Goal: Information Seeking & Learning: Learn about a topic

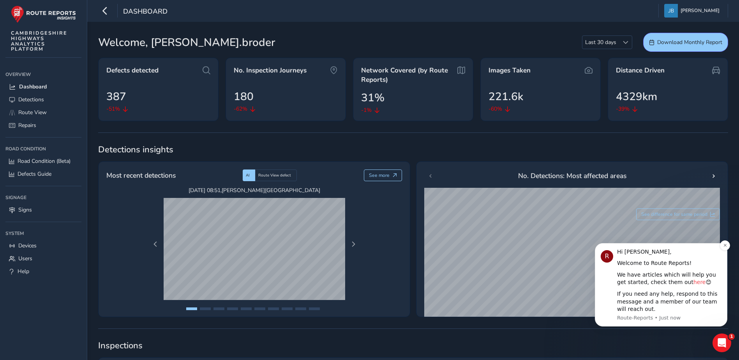
click at [694, 283] on link "here" at bounding box center [700, 282] width 12 height 6
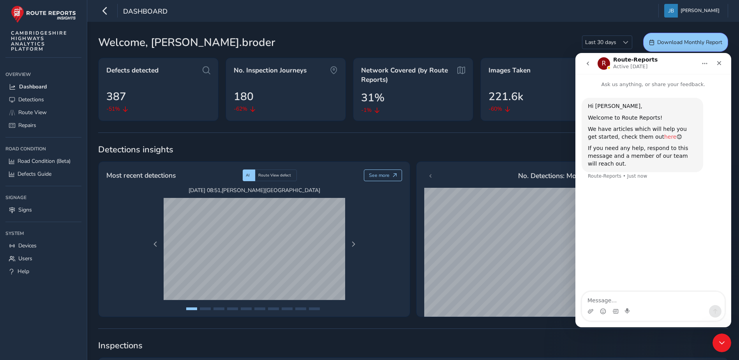
click at [664, 137] on link "here" at bounding box center [670, 137] width 12 height 6
click at [720, 65] on icon "Close" at bounding box center [719, 63] width 6 height 6
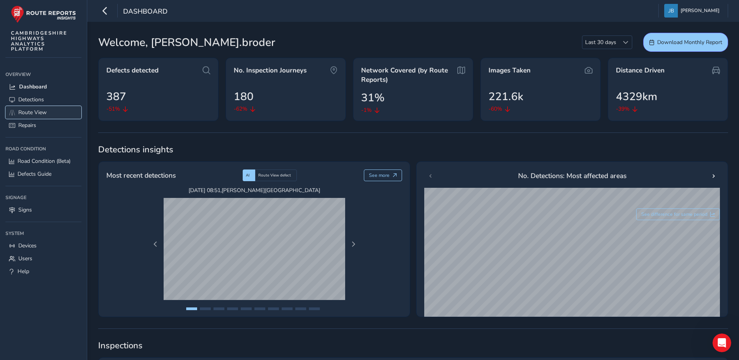
click at [26, 111] on span "Route View" at bounding box center [32, 112] width 28 height 7
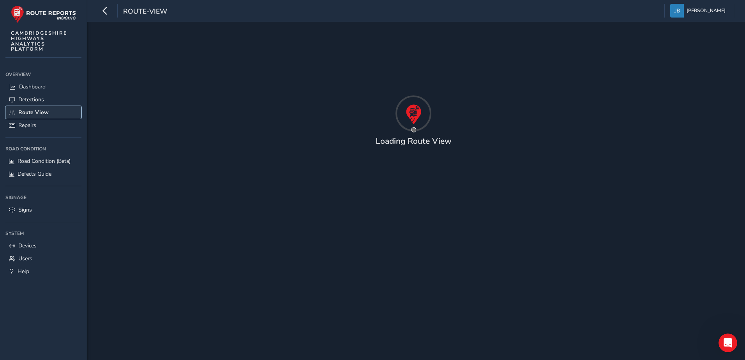
type input "[DATE] - [DATE]"
type input "00:00"
type input "23:59"
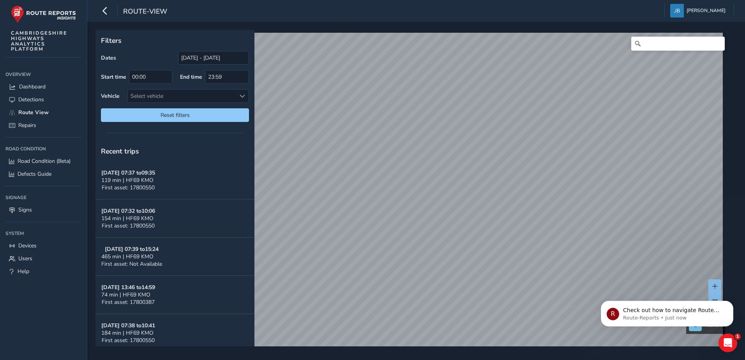
drag, startPoint x: 221, startPoint y: 199, endPoint x: 455, endPoint y: 197, distance: 234.6
click at [0, 0] on div "x Available inspection trips: [DATE] 09:57 [DATE] 08:31" at bounding box center [0, 0] width 0 height 0
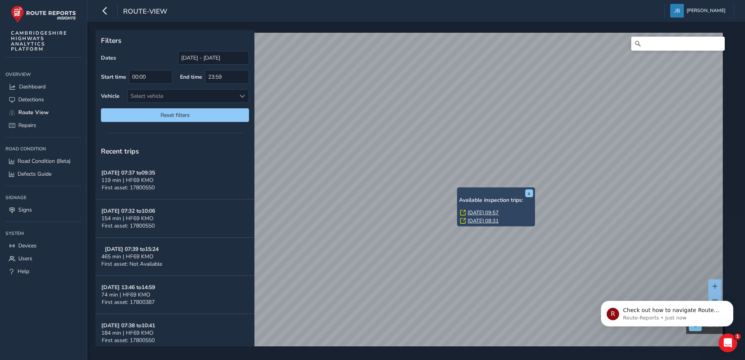
drag, startPoint x: 458, startPoint y: 235, endPoint x: 459, endPoint y: 188, distance: 47.6
click at [459, 188] on div "x Available inspection trips: [DATE] 09:57 [DATE] 08:31" at bounding box center [496, 206] width 78 height 39
click at [475, 212] on link "[DATE] 09:57" at bounding box center [483, 212] width 31 height 7
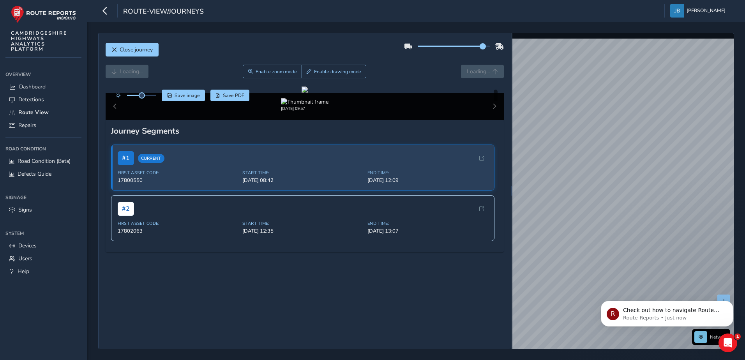
drag, startPoint x: 449, startPoint y: 46, endPoint x: 478, endPoint y: 46, distance: 29.2
click at [480, 46] on span at bounding box center [483, 46] width 6 height 6
drag, startPoint x: 478, startPoint y: 45, endPoint x: 441, endPoint y: 47, distance: 37.5
click at [445, 47] on span at bounding box center [448, 46] width 6 height 6
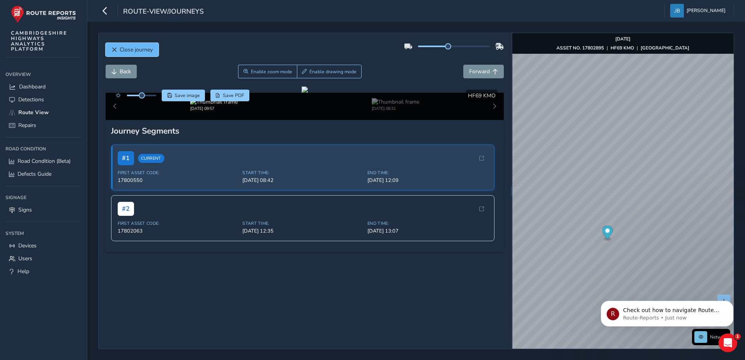
click at [128, 50] on span "Close journey" at bounding box center [136, 49] width 33 height 7
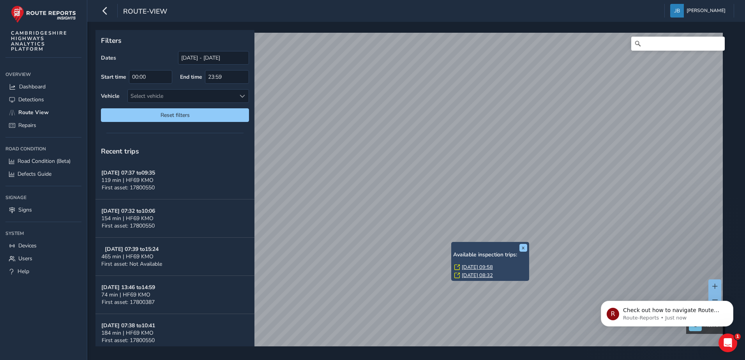
click at [452, 243] on div "x Available inspection trips: [DATE] 09:58 [DATE] 08:32" at bounding box center [490, 261] width 78 height 39
click at [482, 268] on link "[DATE] 09:58" at bounding box center [477, 267] width 31 height 7
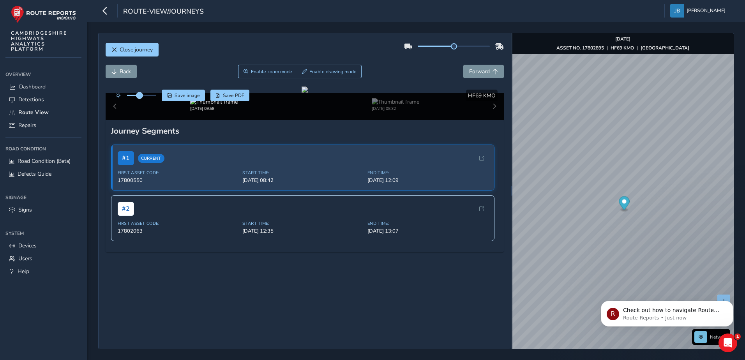
click at [140, 97] on span at bounding box center [139, 95] width 6 height 6
click at [380, 106] on img at bounding box center [396, 101] width 48 height 7
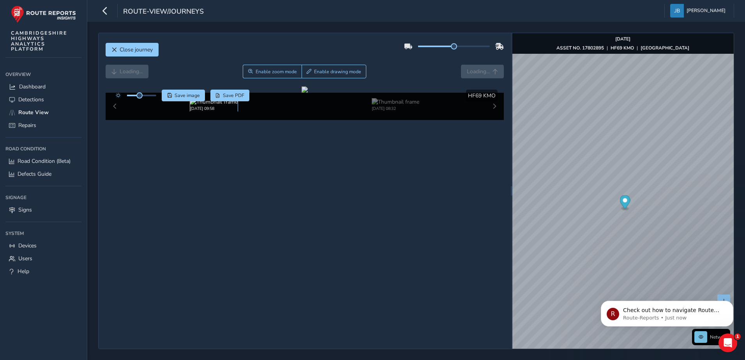
click at [204, 106] on img at bounding box center [214, 101] width 48 height 7
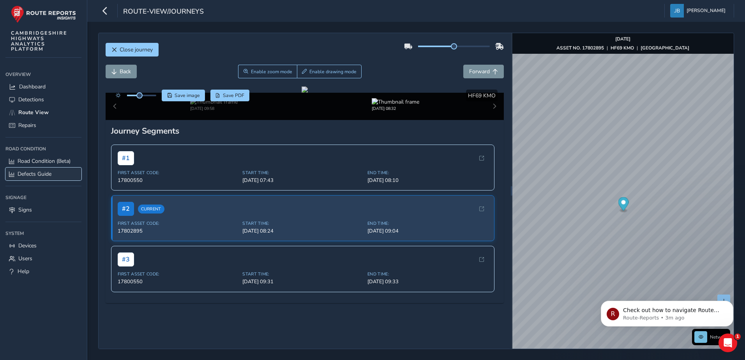
click at [43, 172] on span "Defects Guide" at bounding box center [35, 173] width 34 height 7
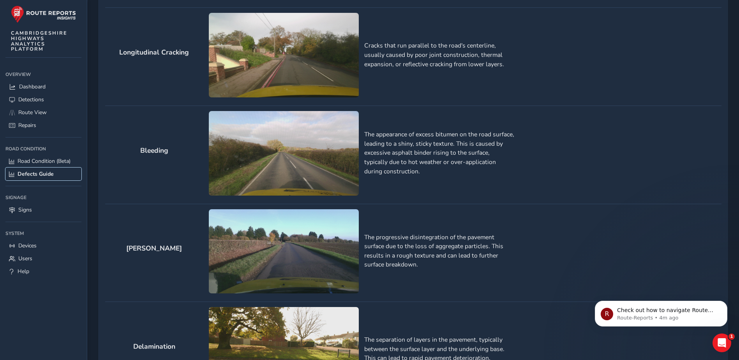
scroll to position [321, 0]
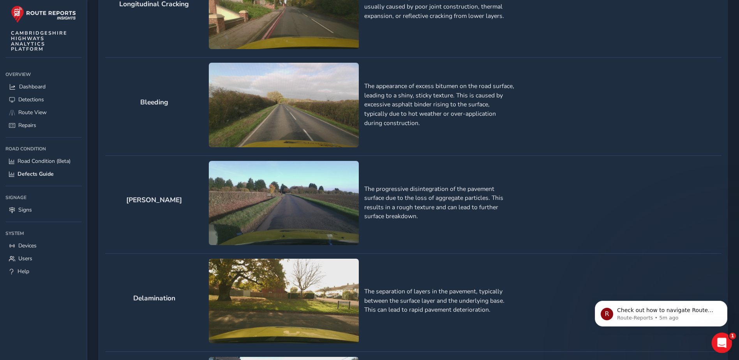
click at [720, 341] on icon "Open Intercom Messenger" at bounding box center [721, 342] width 13 height 13
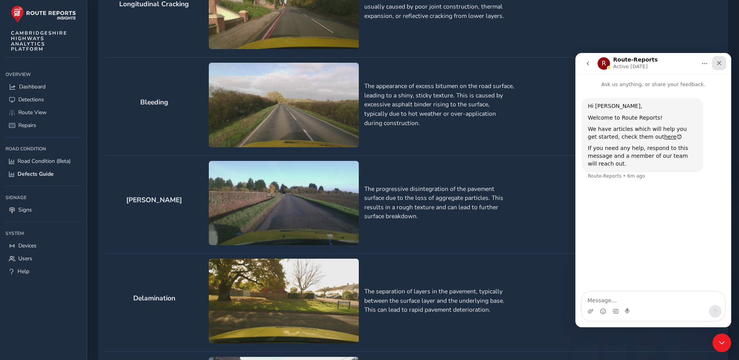
click at [717, 63] on icon "Close" at bounding box center [719, 63] width 6 height 6
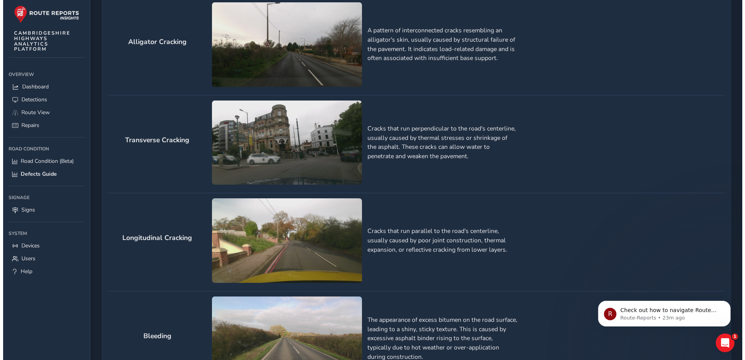
scroll to position [0, 0]
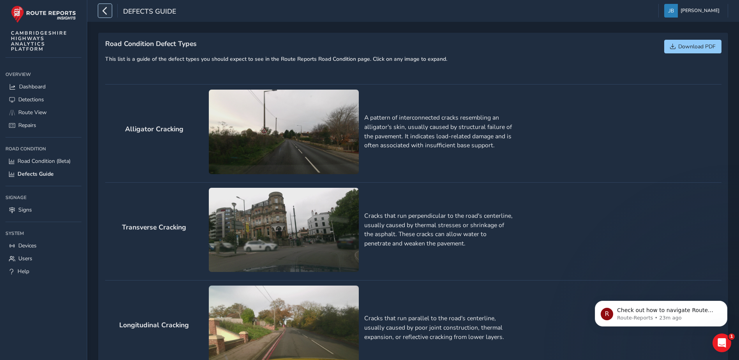
click at [104, 8] on icon "button" at bounding box center [105, 11] width 8 height 14
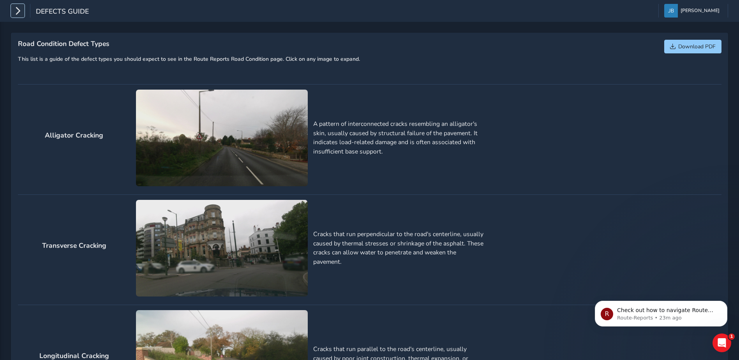
click at [18, 6] on icon "button" at bounding box center [18, 11] width 8 height 14
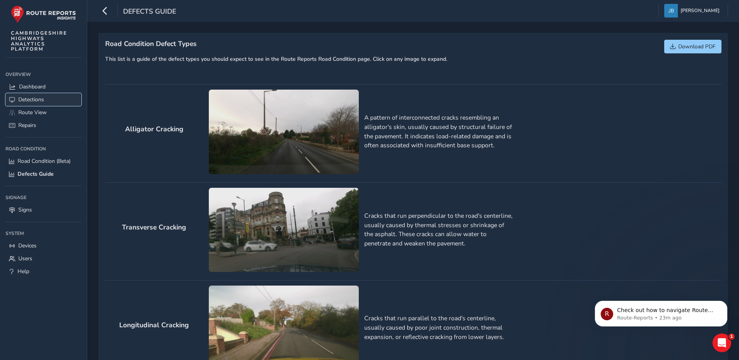
click at [31, 97] on span "Detections" at bounding box center [31, 99] width 26 height 7
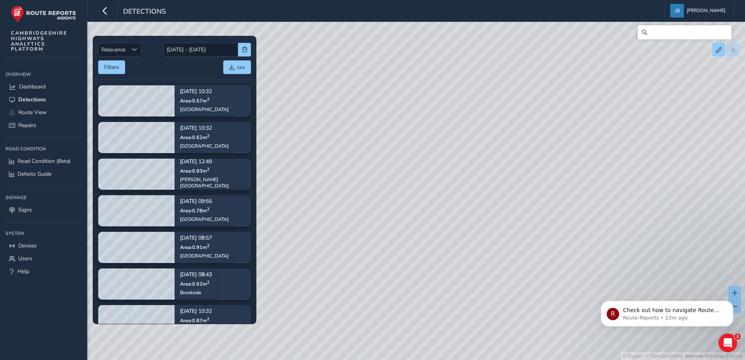
drag, startPoint x: 422, startPoint y: 289, endPoint x: 399, endPoint y: 134, distance: 156.3
click at [400, 134] on div "© Mapbox © OpenStreetMap Improve this map © Maxar" at bounding box center [372, 180] width 745 height 360
drag, startPoint x: 355, startPoint y: 85, endPoint x: 433, endPoint y: 194, distance: 134.6
click at [433, 194] on div "© Mapbox © OpenStreetMap Improve this map © Maxar" at bounding box center [372, 180] width 745 height 360
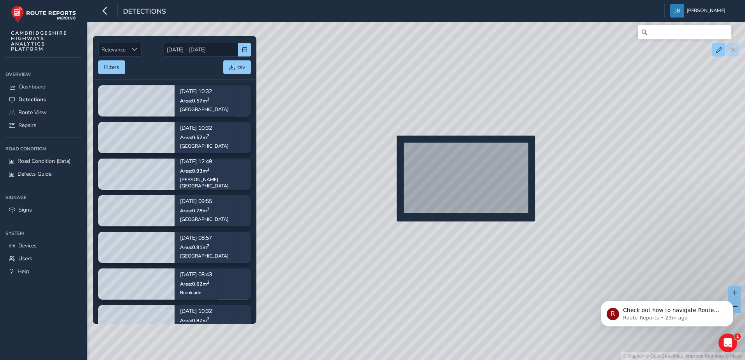
click at [392, 148] on div "© Mapbox © OpenStreetMap Improve this map © Maxar" at bounding box center [372, 180] width 745 height 360
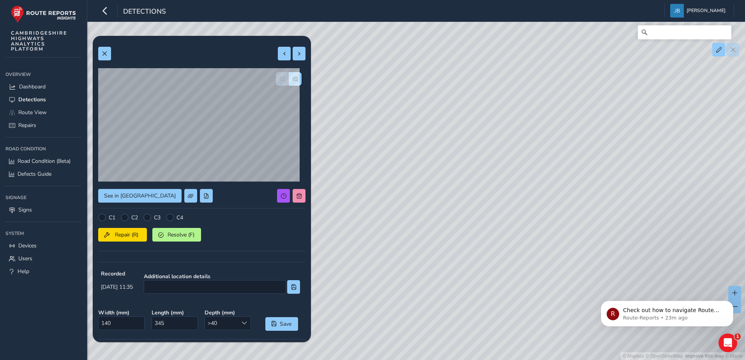
click at [455, 173] on div "© Mapbox © OpenStreetMap Improve this map © Maxar" at bounding box center [372, 180] width 745 height 360
click at [449, 161] on div "© Mapbox © OpenStreetMap Improve this map © Maxar" at bounding box center [372, 180] width 745 height 360
click at [728, 341] on icon "Open Intercom Messenger" at bounding box center [726, 342] width 5 height 6
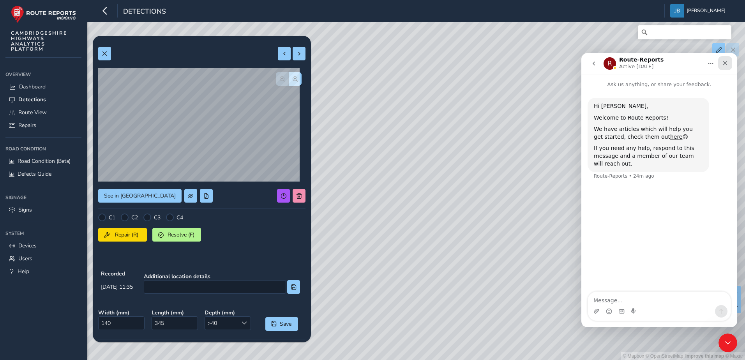
click at [725, 63] on icon "Close" at bounding box center [725, 63] width 4 height 4
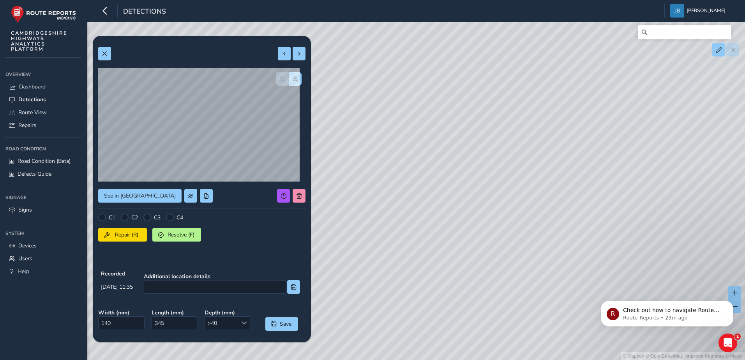
drag, startPoint x: 637, startPoint y: 237, endPoint x: 479, endPoint y: 232, distance: 157.5
click at [488, 236] on div "© Mapbox © OpenStreetMap Improve this map © Maxar" at bounding box center [372, 180] width 745 height 360
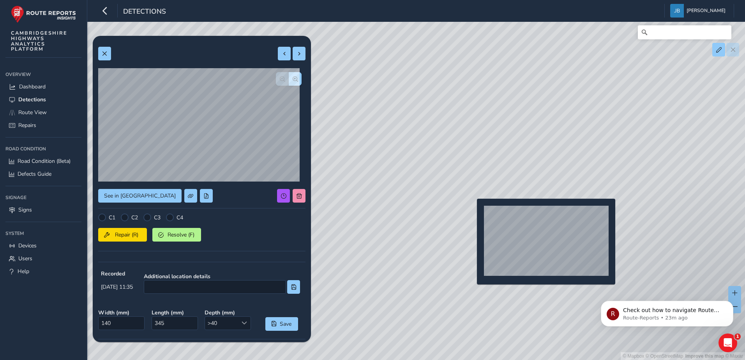
click at [472, 211] on div "© Mapbox © OpenStreetMap Improve this map © Maxar" at bounding box center [372, 180] width 745 height 360
type input "727"
type input "1910"
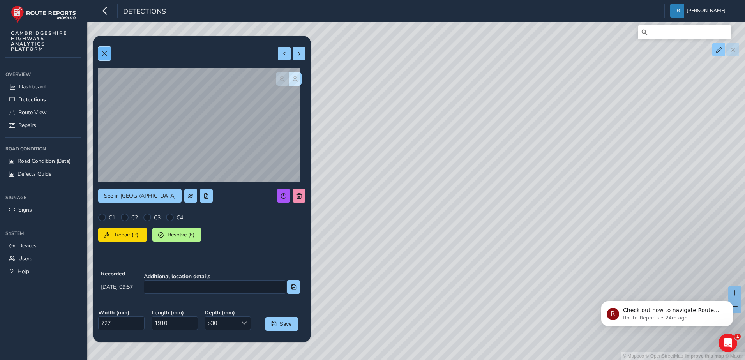
click at [106, 51] on span at bounding box center [104, 53] width 5 height 5
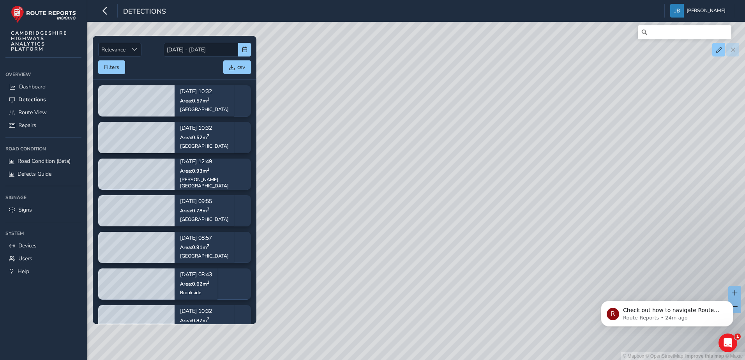
drag, startPoint x: 938, startPoint y: 476, endPoint x: 1144, endPoint y: 559, distance: 222.5
click at [561, 262] on div "© Mapbox © OpenStreetMap Improve this map © Maxar" at bounding box center [372, 180] width 745 height 360
drag, startPoint x: 585, startPoint y: 269, endPoint x: 454, endPoint y: 216, distance: 141.0
click at [454, 216] on div "© Mapbox © OpenStreetMap Improve this map © Maxar" at bounding box center [372, 180] width 745 height 360
drag, startPoint x: 536, startPoint y: 237, endPoint x: 424, endPoint y: 190, distance: 121.4
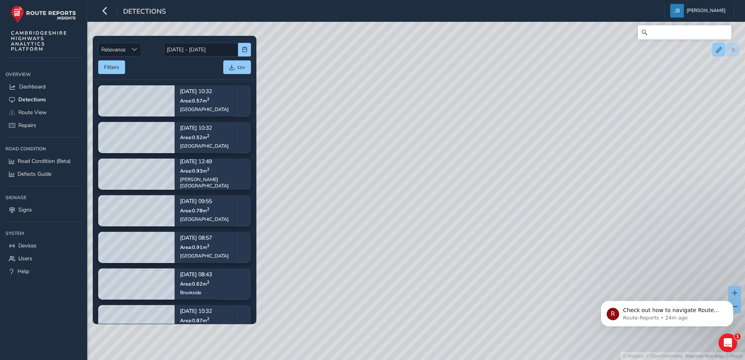
click at [440, 194] on div "© Mapbox © OpenStreetMap Improve this map © Maxar" at bounding box center [372, 180] width 745 height 360
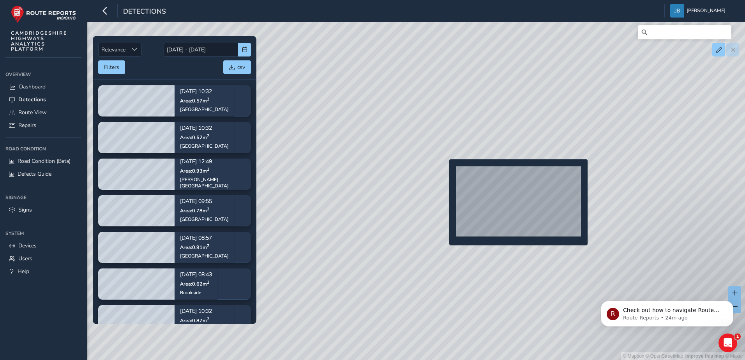
click at [445, 172] on div "© Mapbox © OpenStreetMap Improve this map © Maxar" at bounding box center [372, 180] width 745 height 360
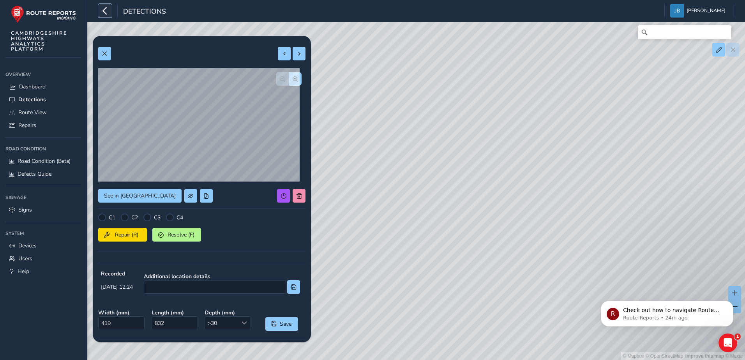
click at [106, 11] on icon "button" at bounding box center [105, 11] width 8 height 14
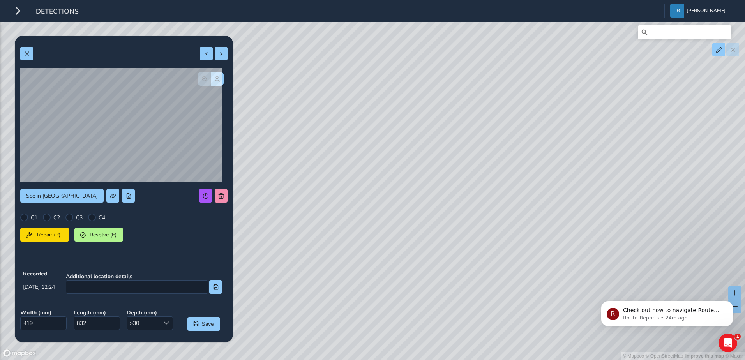
click at [258, 111] on div "© Mapbox © OpenStreetMap Improve this map © Maxar" at bounding box center [372, 180] width 745 height 360
drag, startPoint x: 299, startPoint y: 198, endPoint x: 389, endPoint y: 38, distance: 183.9
click at [389, 39] on div "© Mapbox © OpenStreetMap Improve this map © Maxar" at bounding box center [372, 180] width 745 height 360
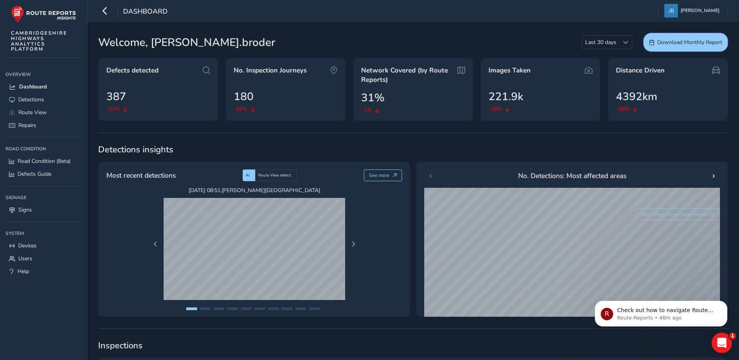
click at [720, 341] on icon "Open Intercom Messenger" at bounding box center [721, 342] width 13 height 13
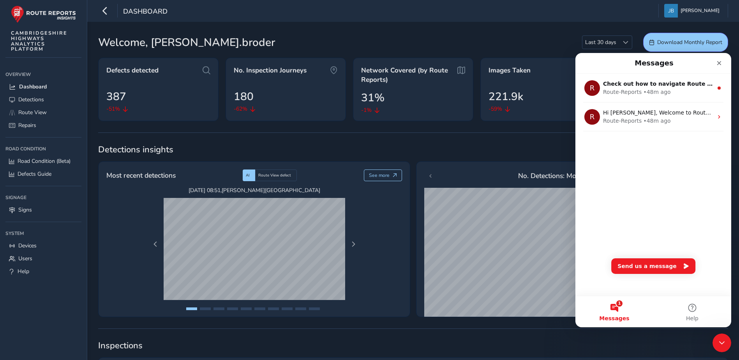
click at [532, 40] on div "Welcome, [PERSON_NAME].broder Last 30 days Last 30 days Download Monthly Report" at bounding box center [413, 42] width 630 height 19
click at [719, 64] on icon "Close" at bounding box center [719, 63] width 4 height 4
